Goal: Navigation & Orientation: Find specific page/section

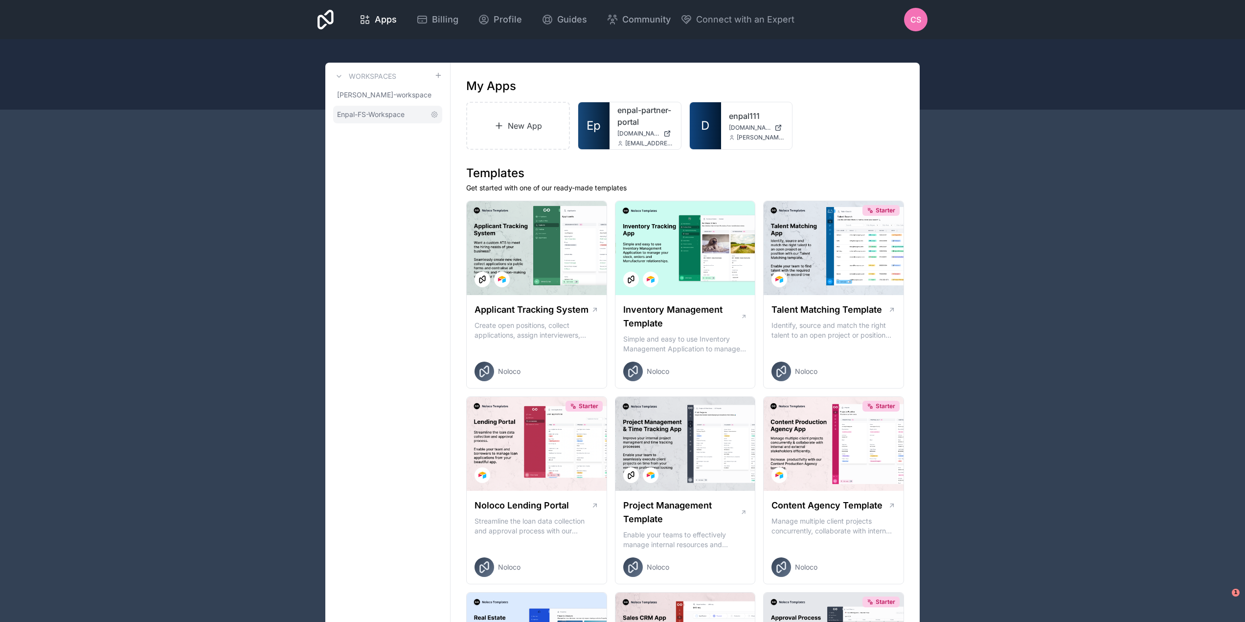
click at [370, 111] on span "Enpal-FS-Workspace" at bounding box center [370, 115] width 67 height 10
click at [434, 112] on icon at bounding box center [434, 115] width 8 height 8
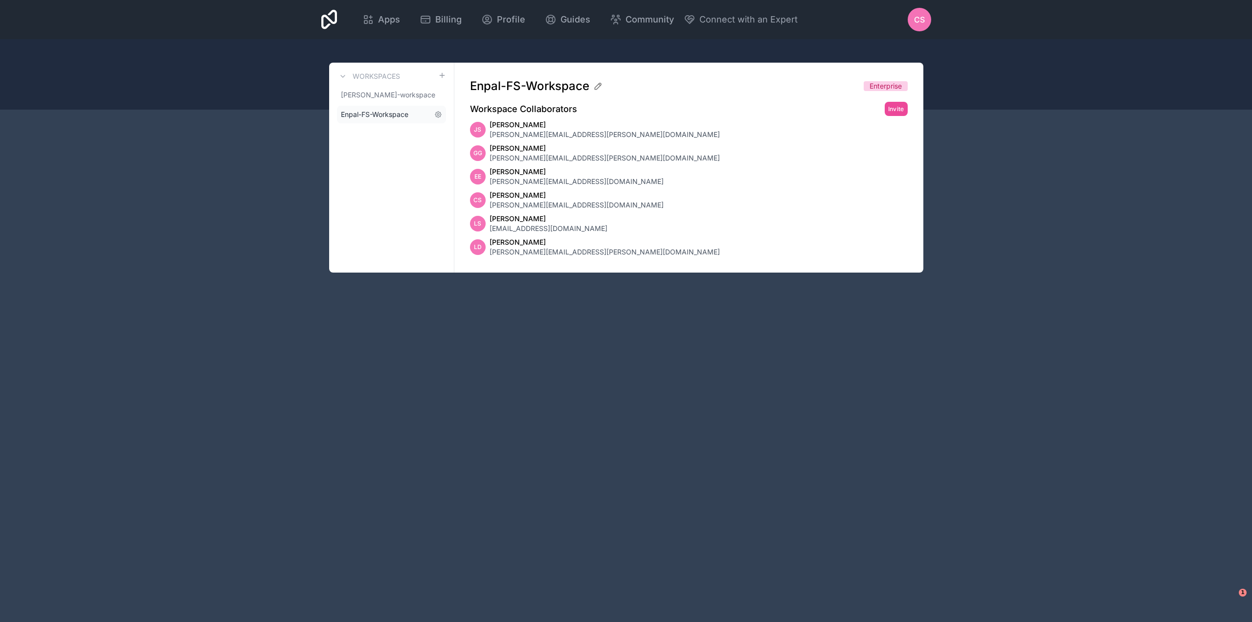
click at [368, 111] on span "Enpal-FS-Workspace" at bounding box center [374, 115] width 67 height 10
click at [376, 108] on link "Enpal-FS-Workspace" at bounding box center [391, 115] width 109 height 18
click at [388, 23] on span "Apps" at bounding box center [389, 20] width 22 height 14
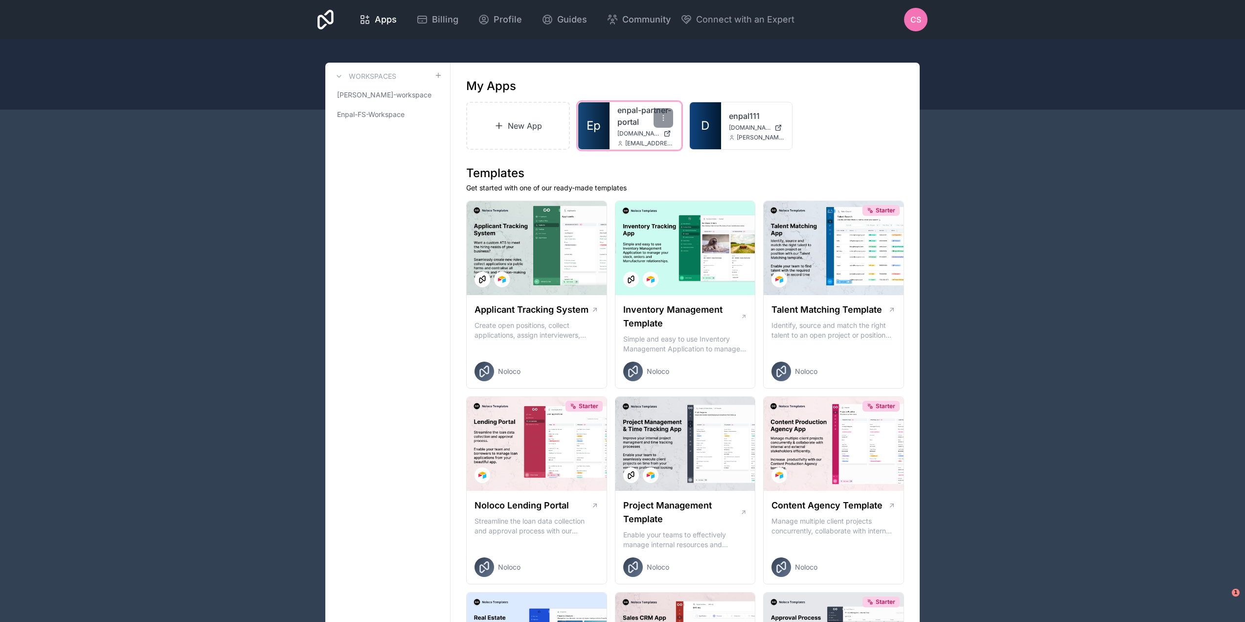
click at [625, 121] on link "enpal-partner-portal" at bounding box center [645, 115] width 56 height 23
